Goal: Transaction & Acquisition: Purchase product/service

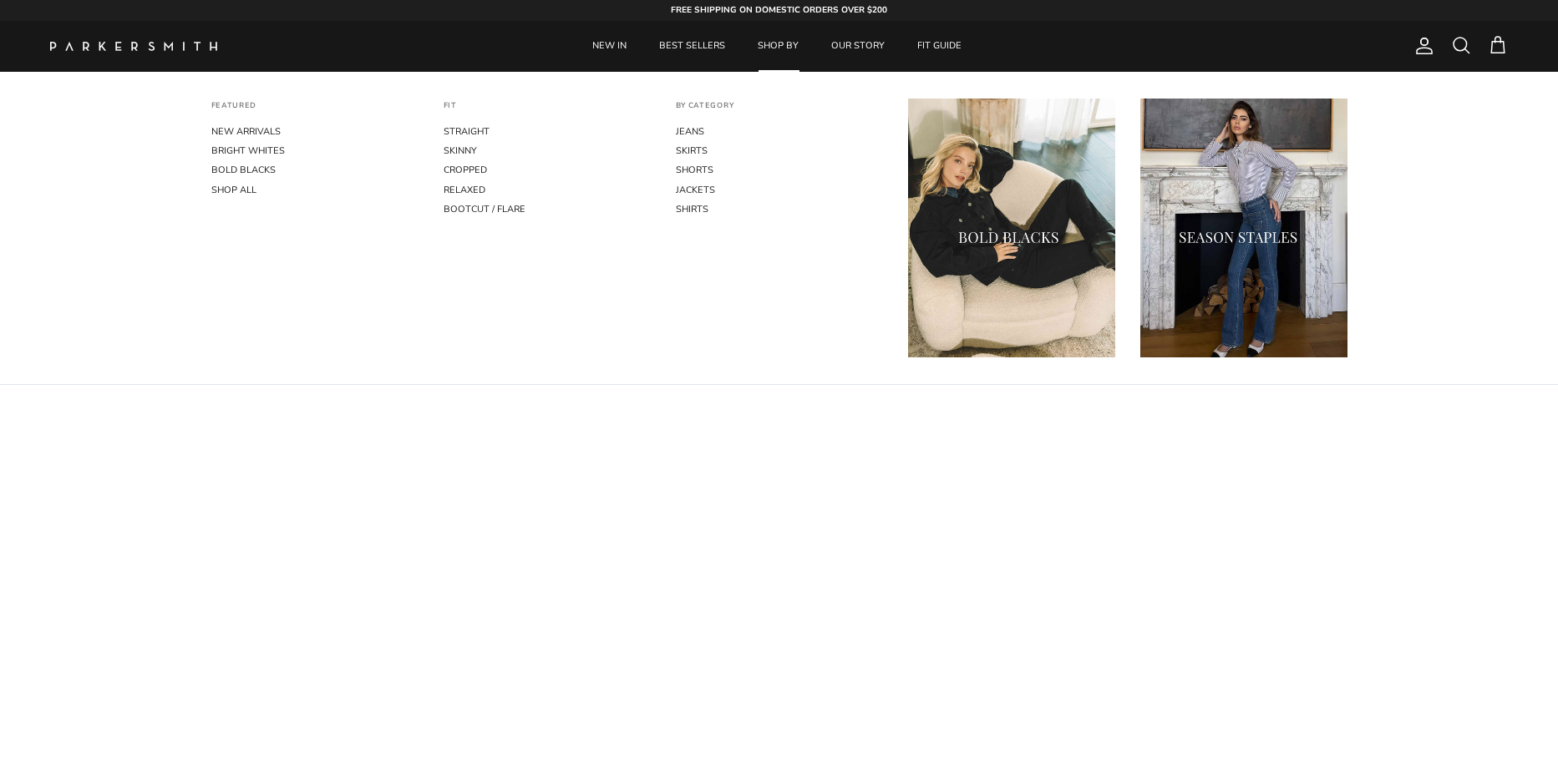
click at [792, 43] on link "SHOP BY" at bounding box center [777, 46] width 71 height 51
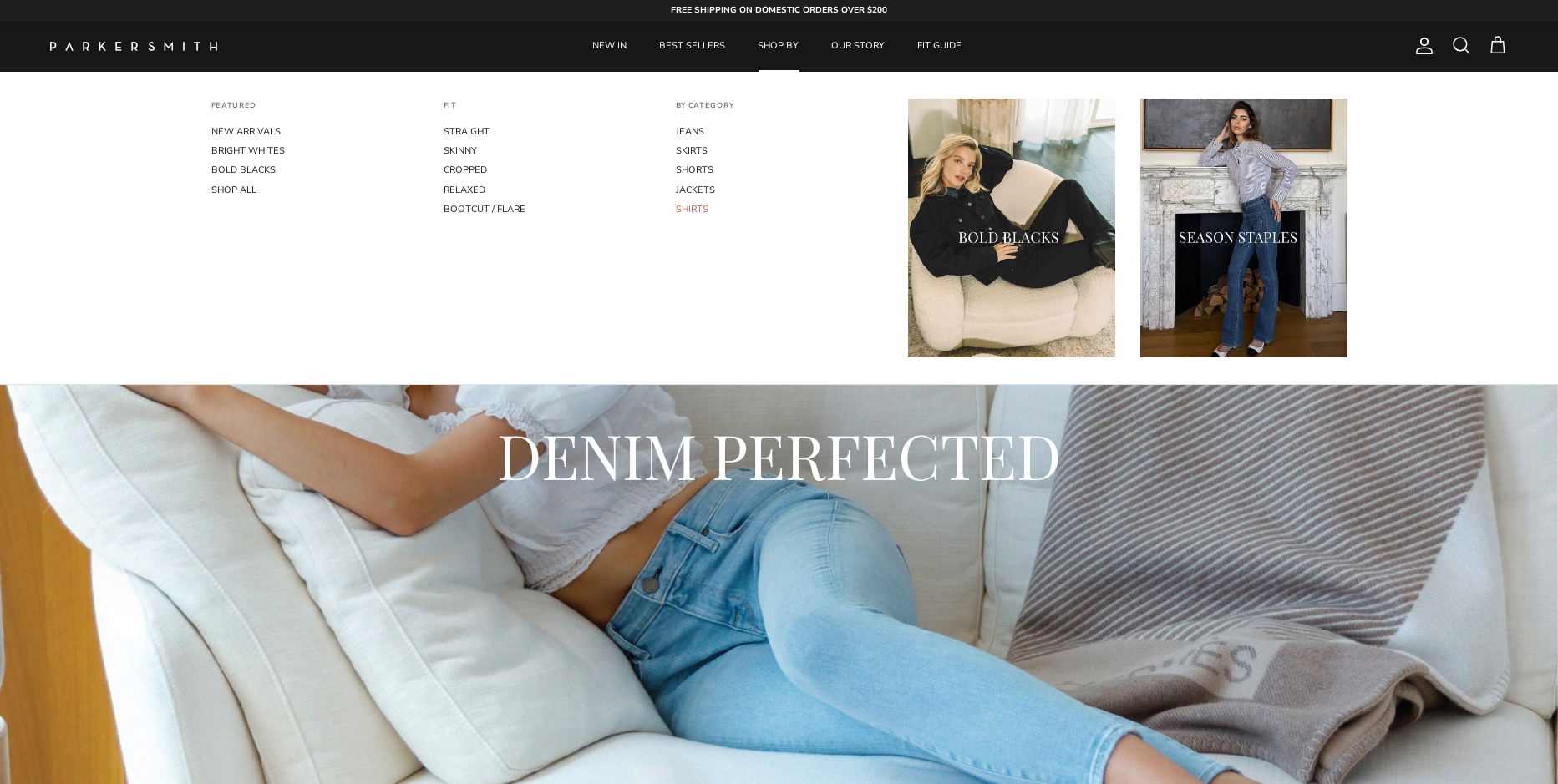
click at [685, 202] on link "SHIRTS" at bounding box center [779, 209] width 207 height 19
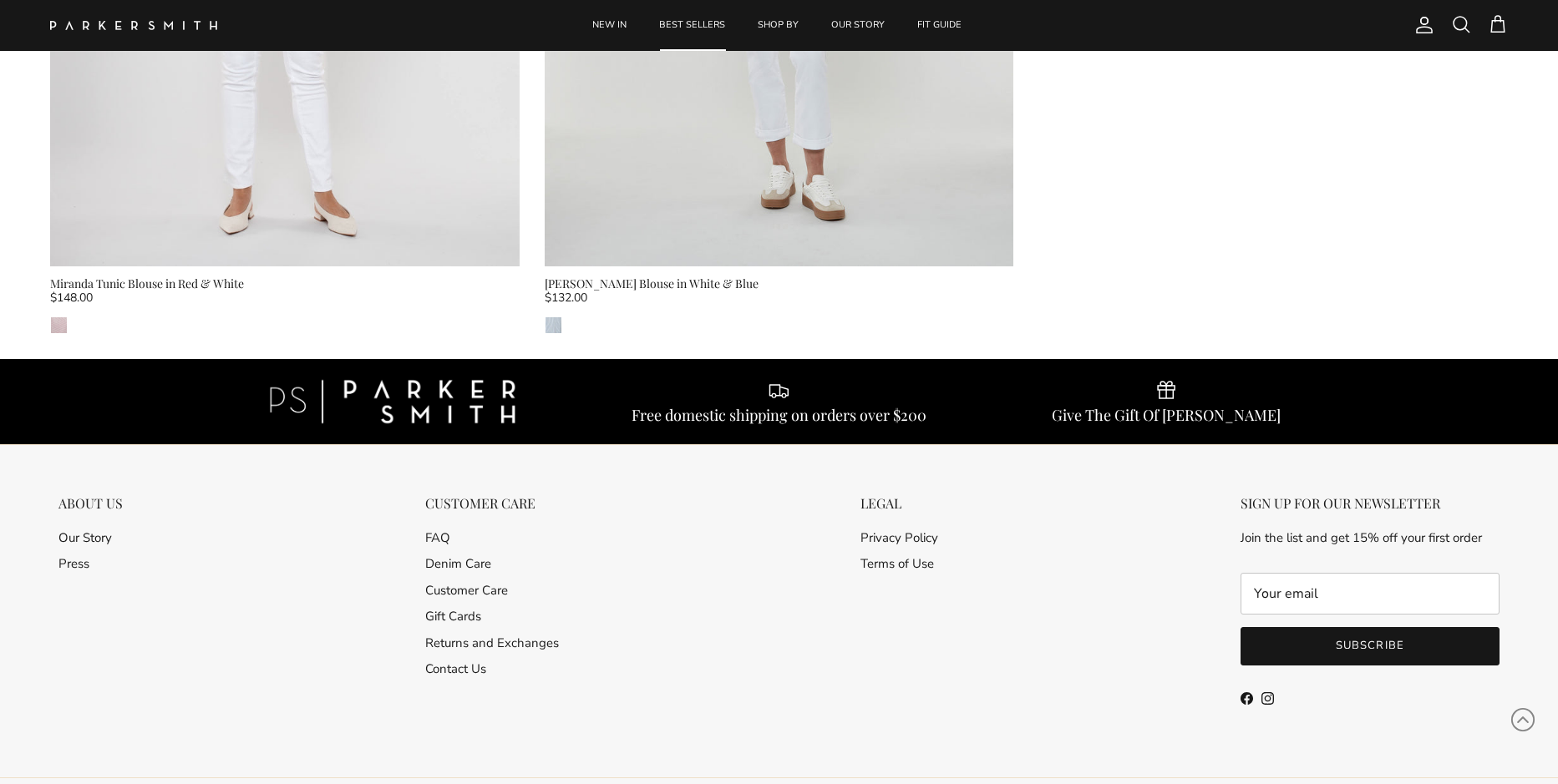
scroll to position [2757, 0]
